Goal: Find specific page/section: Find specific page/section

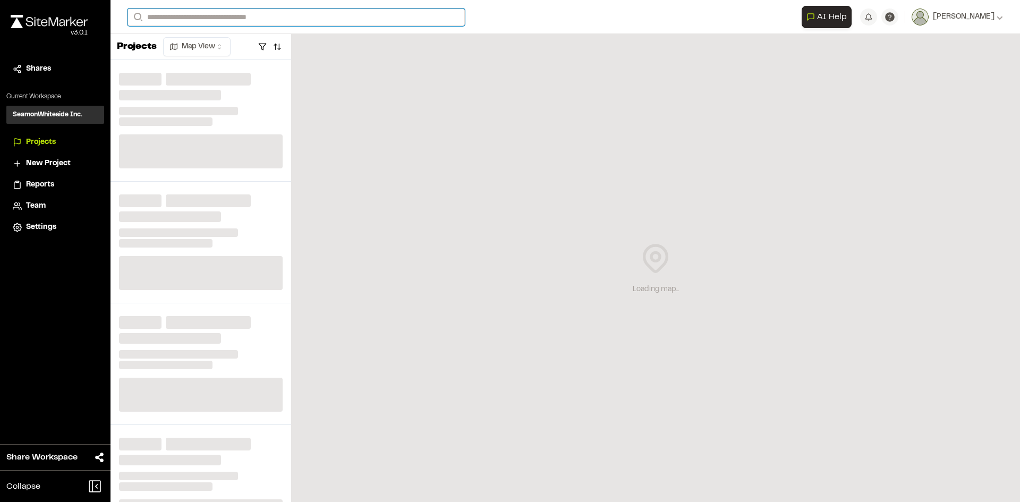
click at [270, 18] on input "Search" at bounding box center [295, 17] width 337 height 18
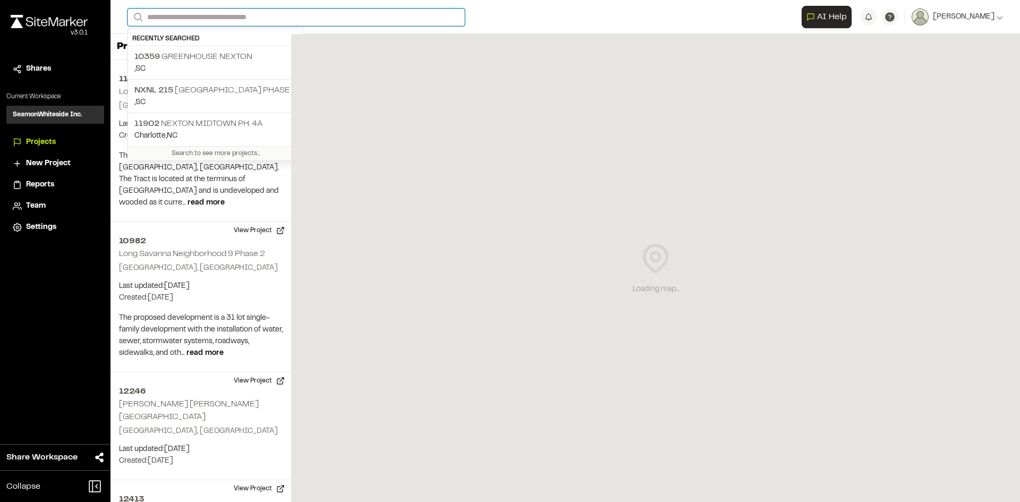
click at [262, 10] on input "Search" at bounding box center [295, 17] width 337 height 18
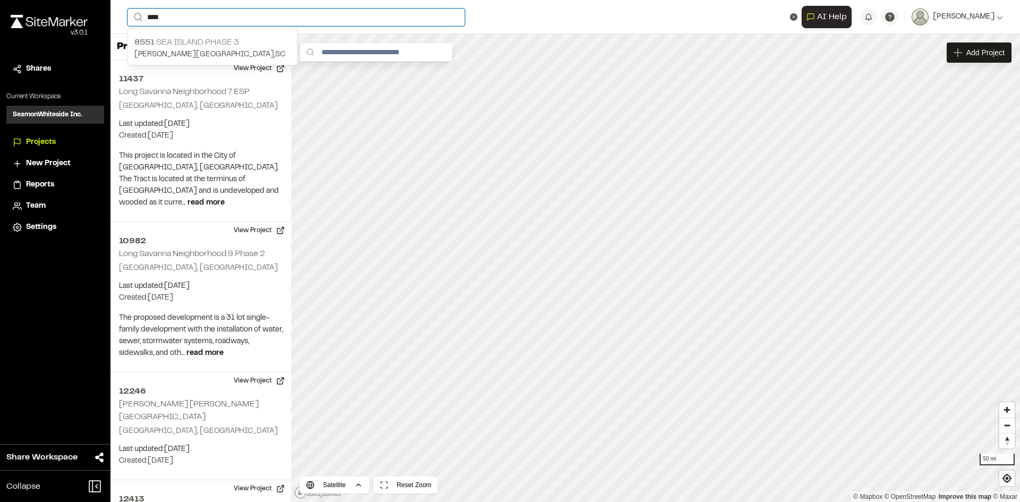
type input "****"
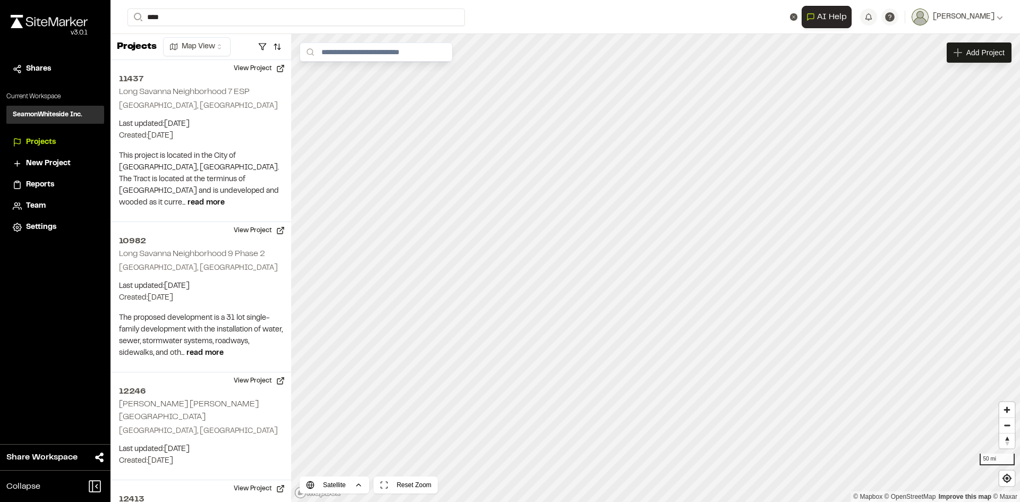
click at [208, 42] on p "[STREET_ADDRESS]" at bounding box center [212, 42] width 156 height 13
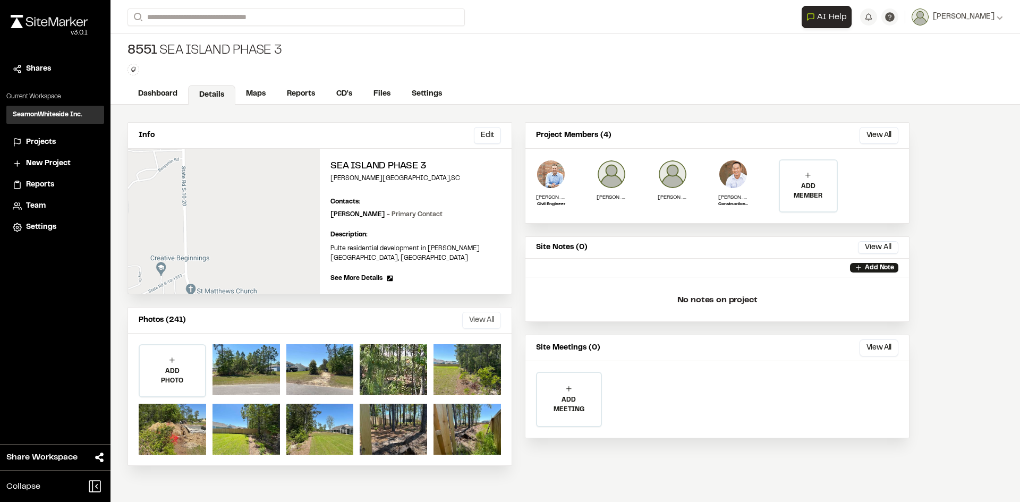
click at [466, 312] on button "View All" at bounding box center [481, 320] width 39 height 17
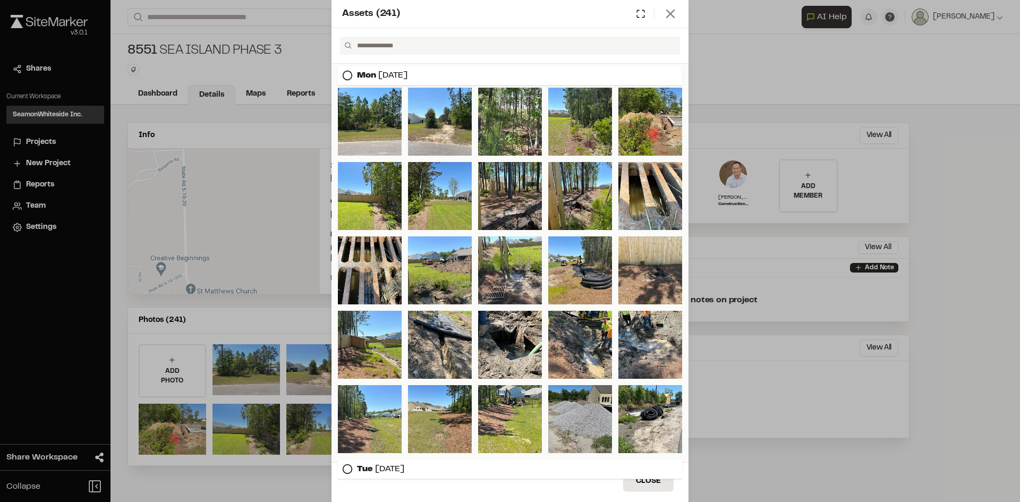
click at [673, 10] on icon at bounding box center [670, 13] width 15 height 15
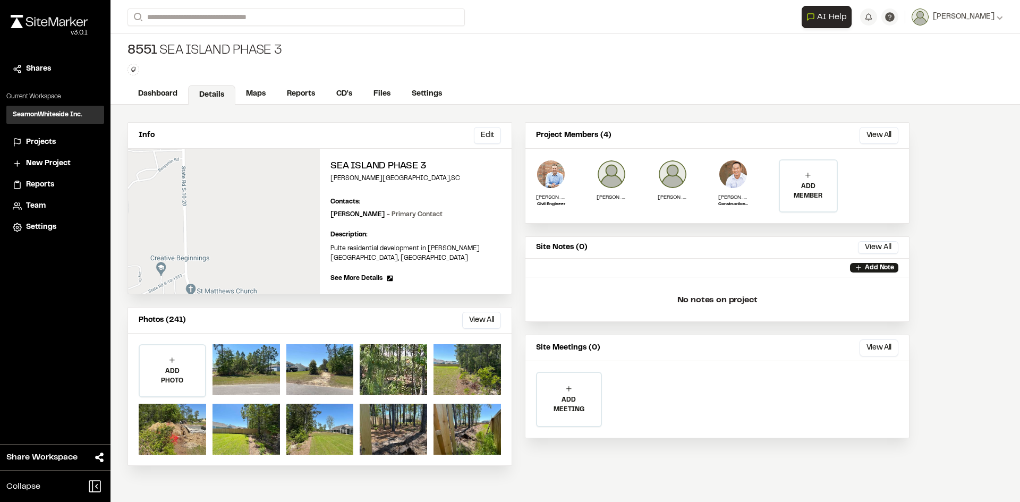
click at [260, 84] on div "Dashboard Details Maps Reports CD's Files Settings" at bounding box center [564, 94] width 909 height 21
click at [251, 91] on link "Maps" at bounding box center [256, 95] width 42 height 20
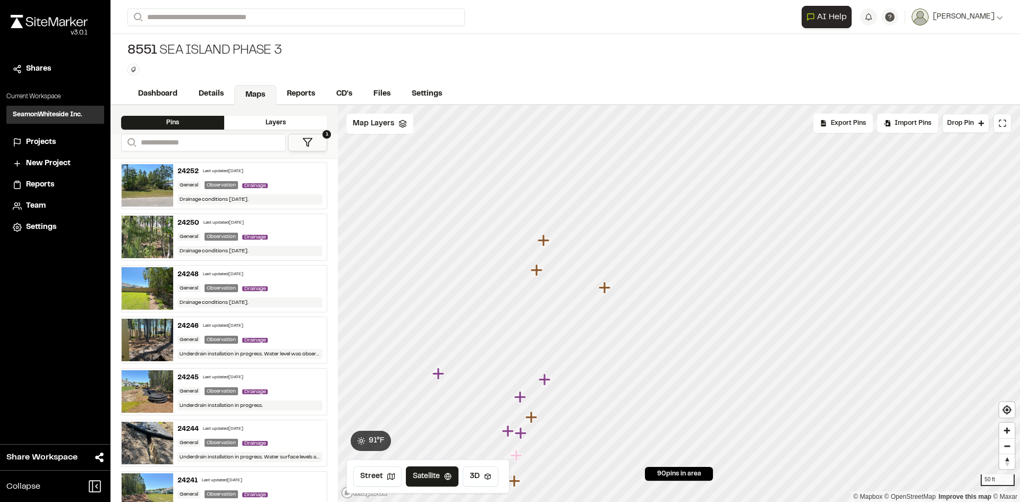
click at [545, 242] on icon "Map marker" at bounding box center [544, 240] width 12 height 12
click at [668, 327] on icon "Map marker" at bounding box center [672, 333] width 14 height 14
click at [812, 370] on icon "Map marker" at bounding box center [811, 374] width 12 height 12
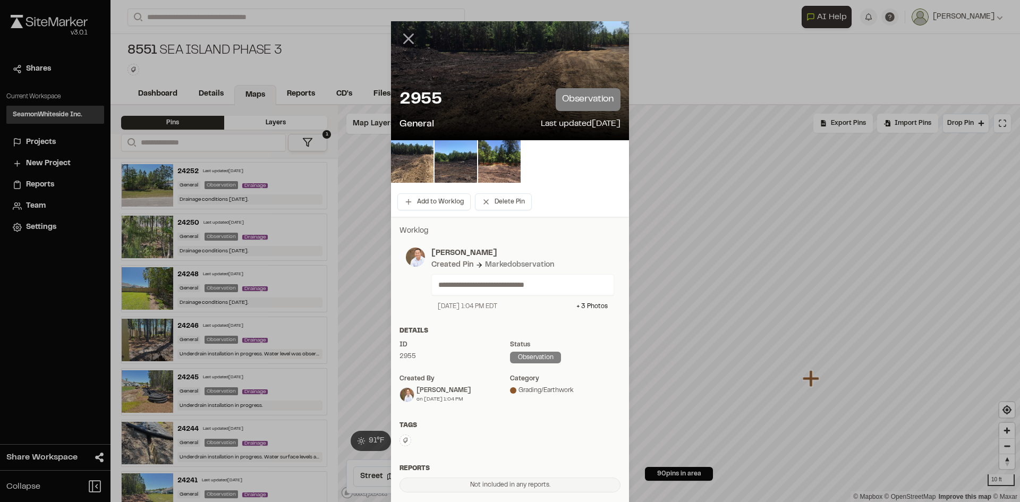
click at [399, 34] on icon at bounding box center [408, 39] width 18 height 18
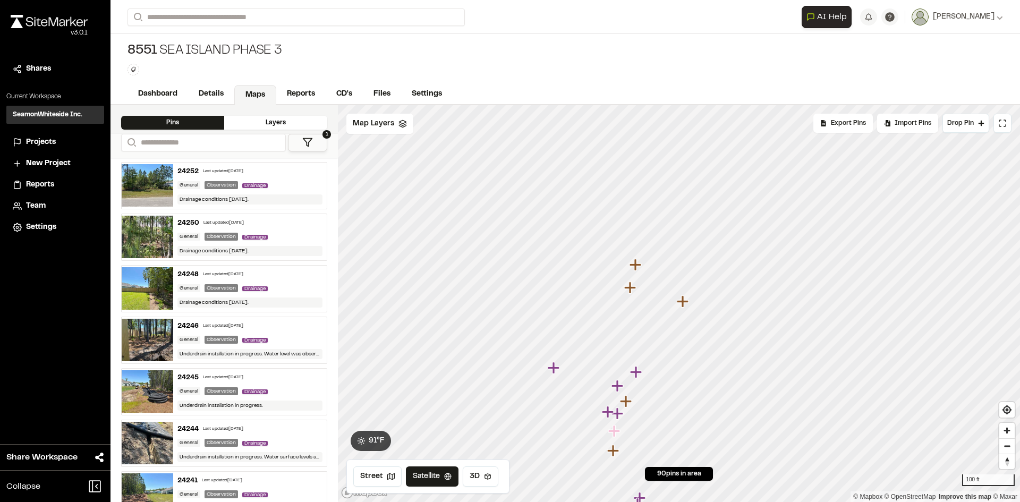
click at [635, 265] on icon "Map marker" at bounding box center [636, 265] width 12 height 12
click at [679, 302] on icon "Map marker" at bounding box center [678, 303] width 12 height 12
click at [680, 307] on icon "Map marker" at bounding box center [679, 304] width 14 height 14
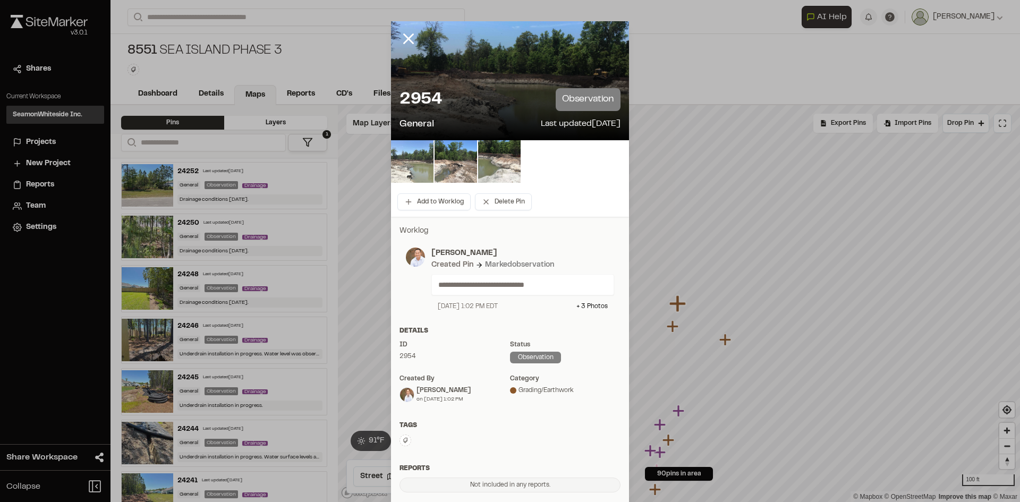
click at [422, 160] on img at bounding box center [412, 161] width 42 height 42
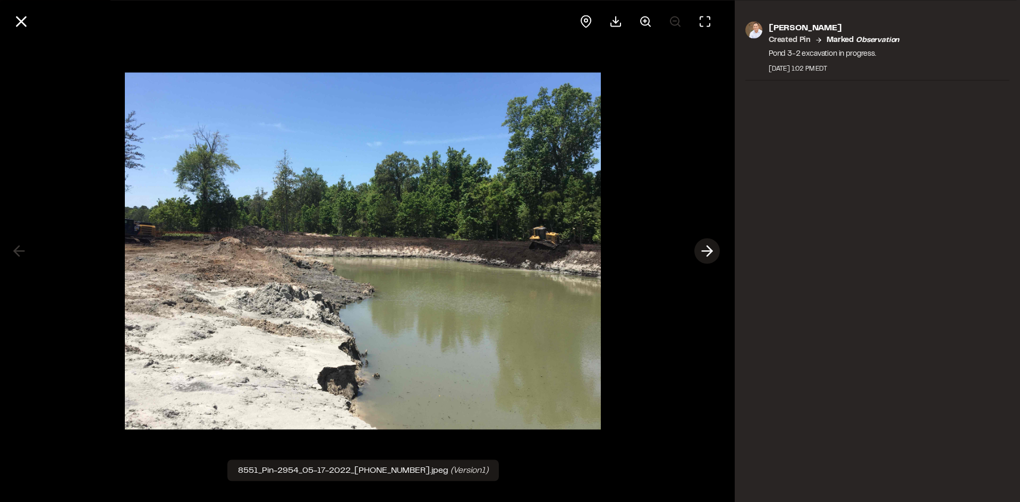
click at [709, 246] on icon at bounding box center [707, 251] width 17 height 18
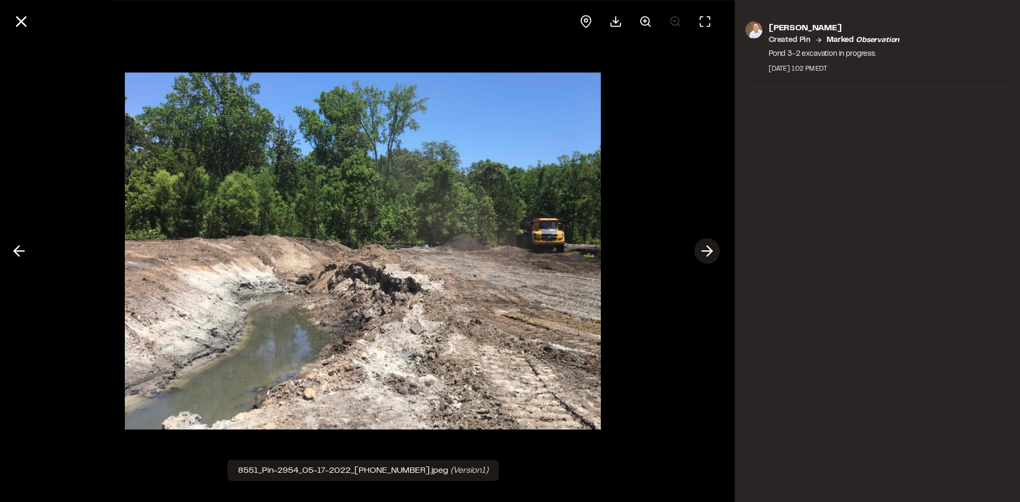
click at [709, 246] on icon at bounding box center [707, 251] width 17 height 18
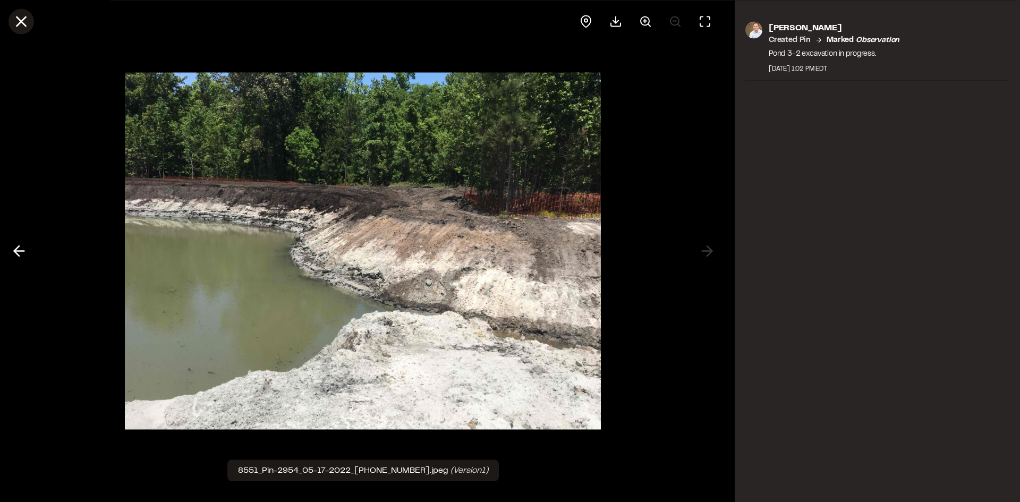
click at [21, 14] on icon at bounding box center [21, 21] width 18 height 18
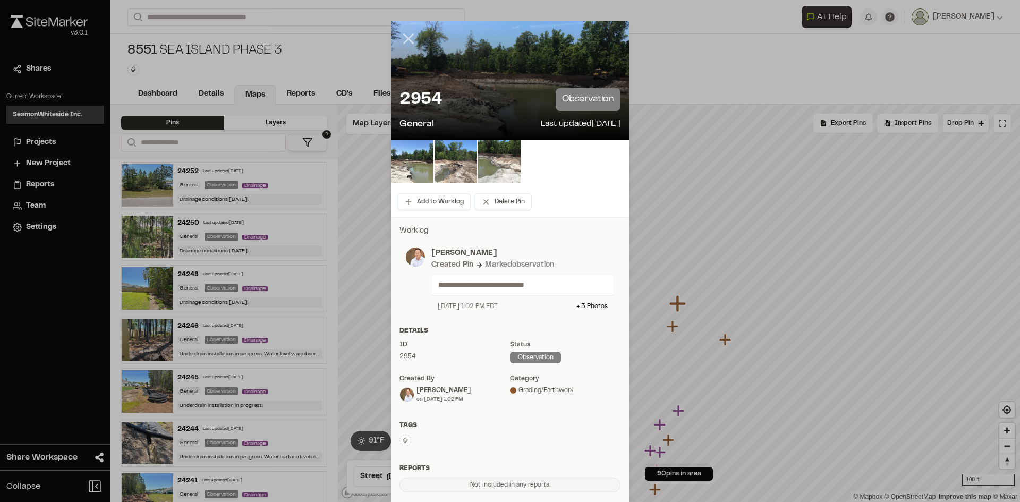
click at [406, 38] on line at bounding box center [408, 39] width 9 height 9
